Goal: Manage account settings

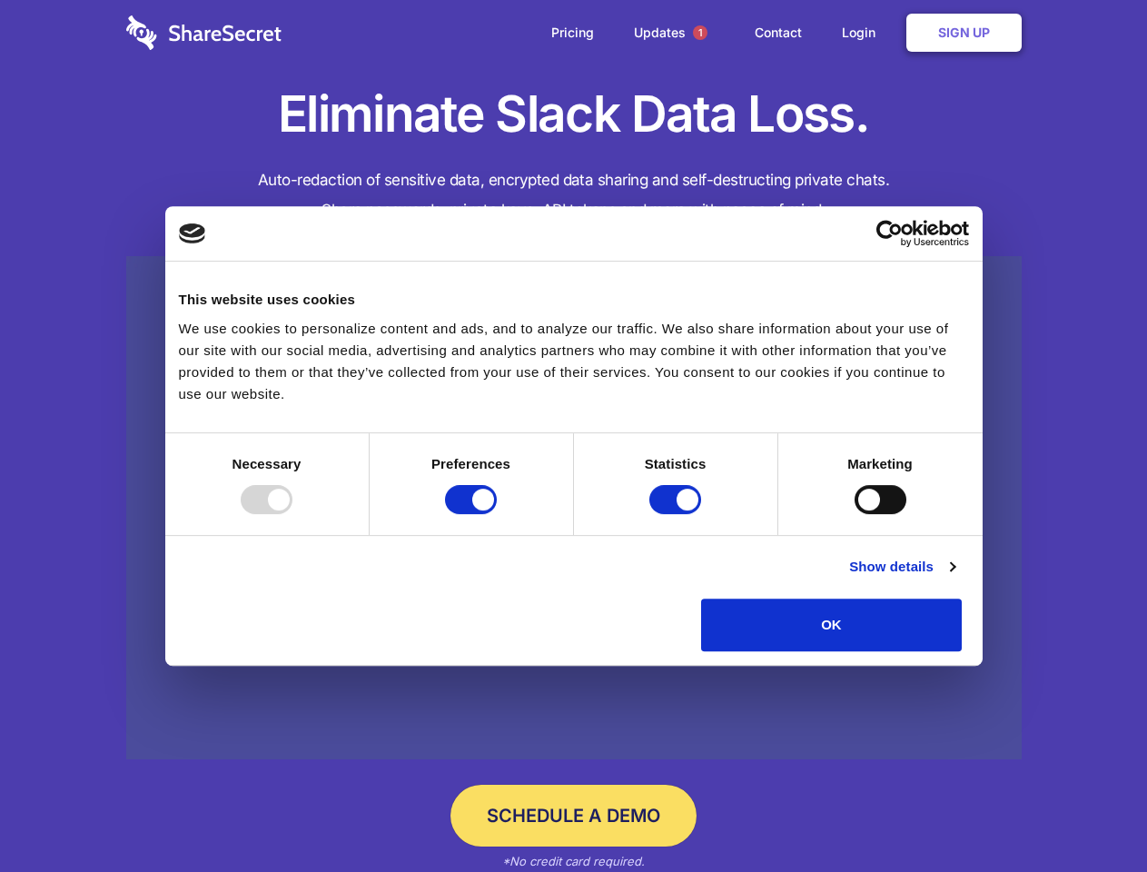
click at [292, 514] on div at bounding box center [267, 499] width 52 height 29
click at [497, 514] on input "Preferences" at bounding box center [471, 499] width 52 height 29
checkbox input "false"
click at [677, 514] on input "Statistics" at bounding box center [675, 499] width 52 height 29
checkbox input "false"
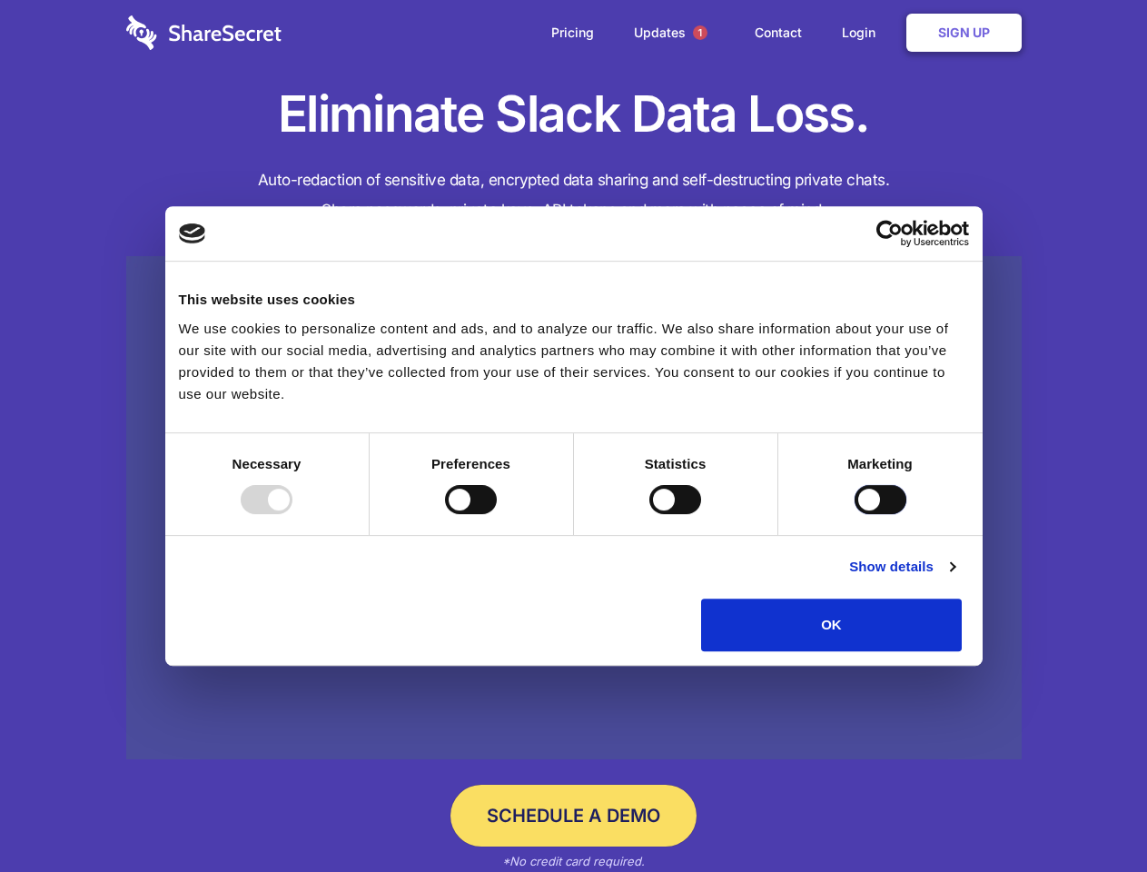
click at [854, 514] on input "Marketing" at bounding box center [880, 499] width 52 height 29
checkbox input "true"
